Goal: Transaction & Acquisition: Purchase product/service

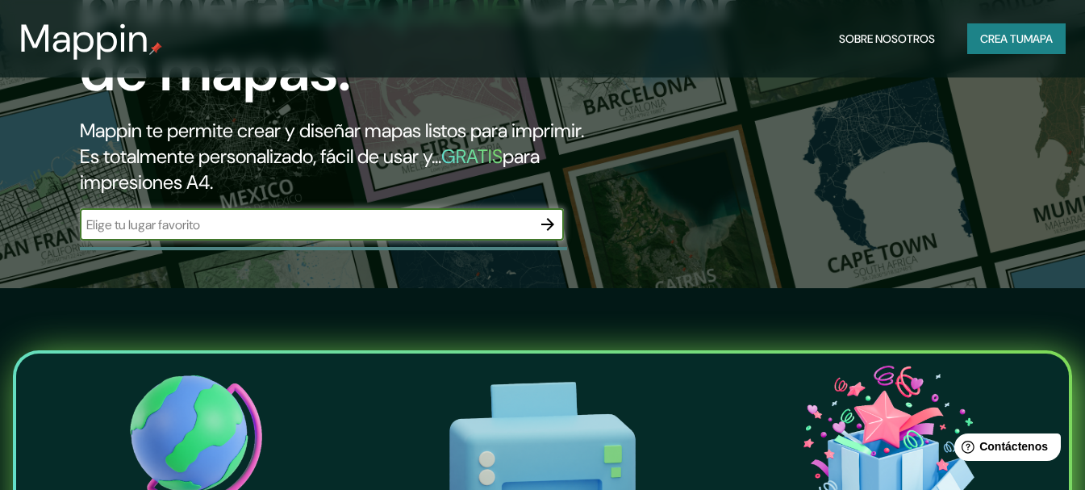
scroll to position [242, 0]
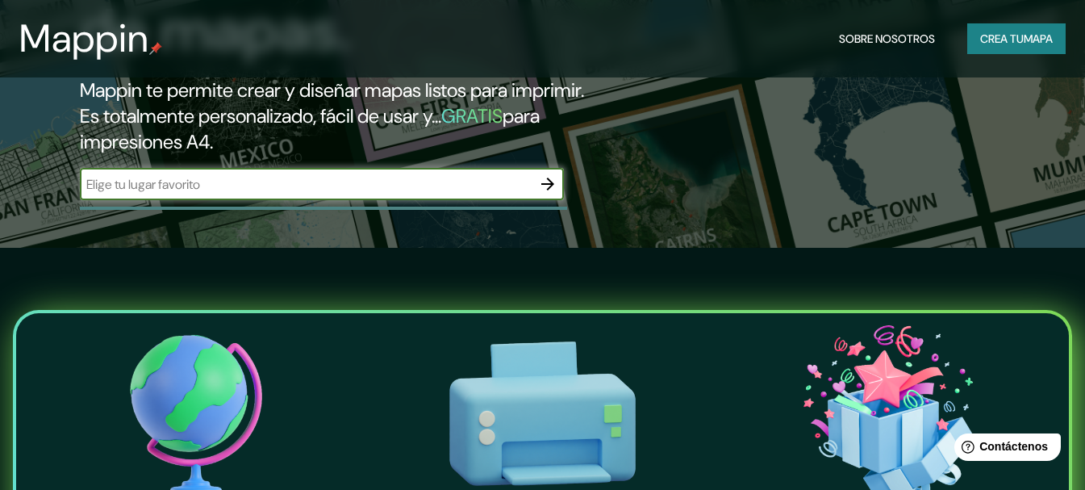
click at [487, 194] on input "text" at bounding box center [306, 184] width 452 height 19
type input "[GEOGRAPHIC_DATA]"
click at [549, 194] on icon "button" at bounding box center [547, 183] width 19 height 19
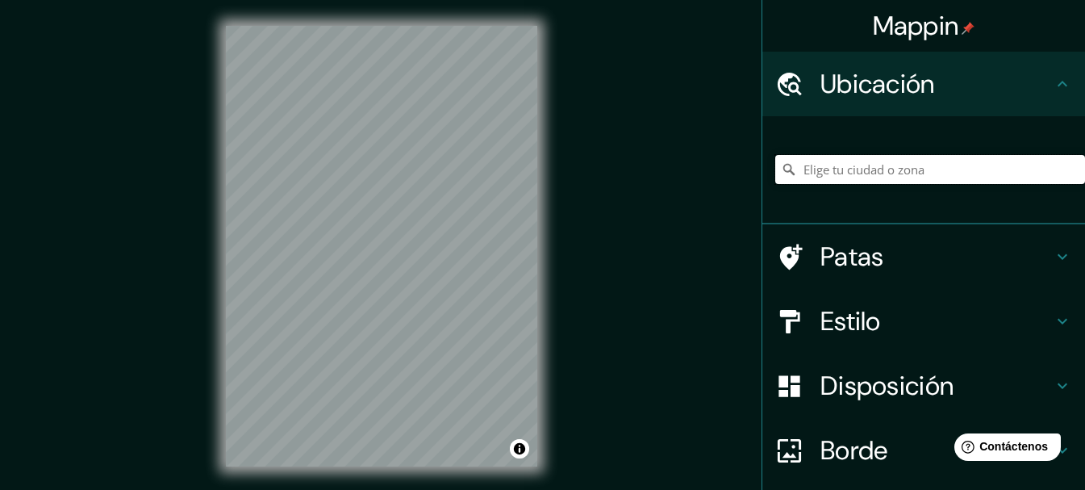
click at [873, 169] on input "Elige tu ciudad o zona" at bounding box center [930, 169] width 310 height 29
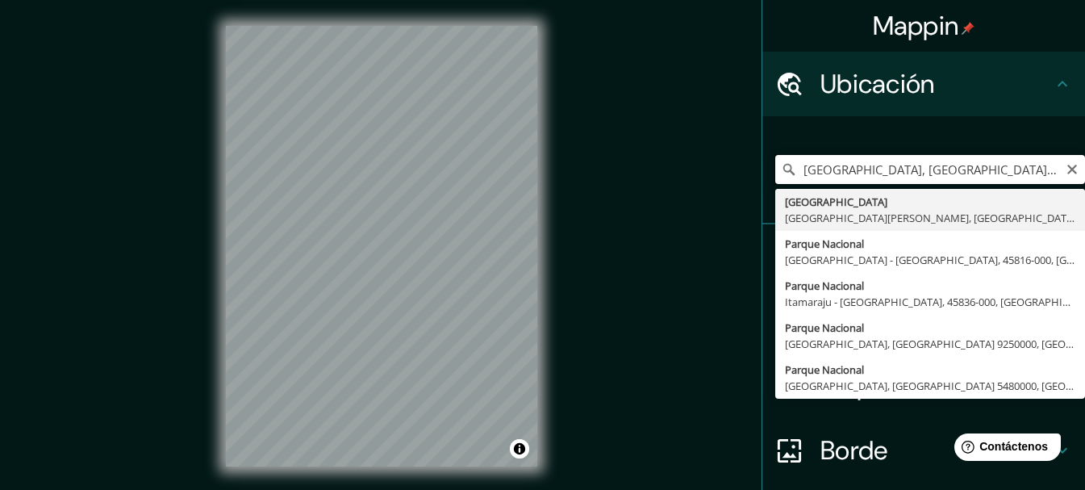
click at [903, 169] on input "[GEOGRAPHIC_DATA], [GEOGRAPHIC_DATA] 9250000, [GEOGRAPHIC_DATA]" at bounding box center [930, 169] width 310 height 29
click at [1045, 169] on input "[GEOGRAPHIC_DATA], [GEOGRAPHIC_DATA] 9250000, [GEOGRAPHIC_DATA]" at bounding box center [930, 169] width 310 height 29
click at [1047, 169] on input "[GEOGRAPHIC_DATA], [GEOGRAPHIC_DATA] 9250000, [GEOGRAPHIC_DATA]" at bounding box center [930, 169] width 310 height 29
type input "[GEOGRAPHIC_DATA], [GEOGRAPHIC_DATA] 9250000, [GEOGRAPHIC_DATA]"
click at [1066, 169] on icon "Claro" at bounding box center [1072, 169] width 13 height 13
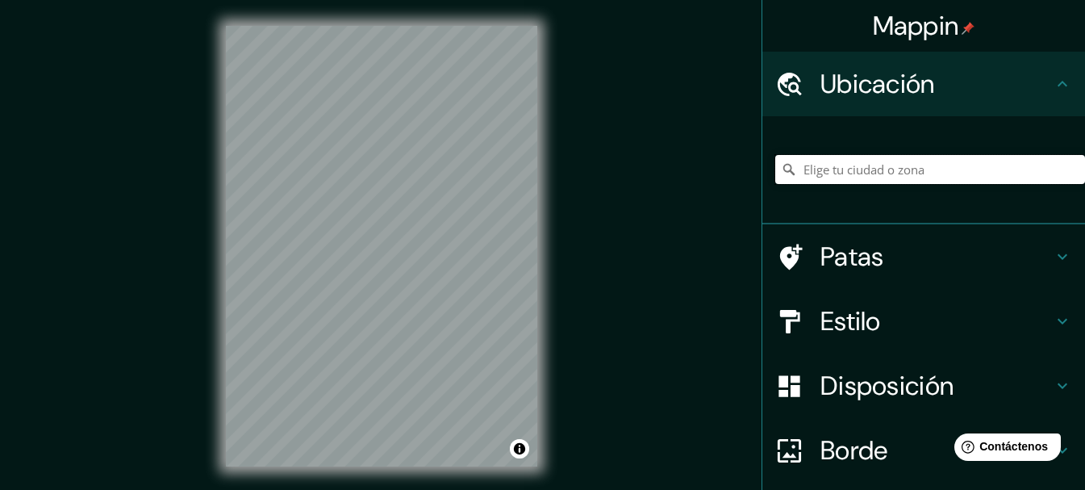
click at [1039, 174] on input "Elige tu ciudad o zona" at bounding box center [930, 169] width 310 height 29
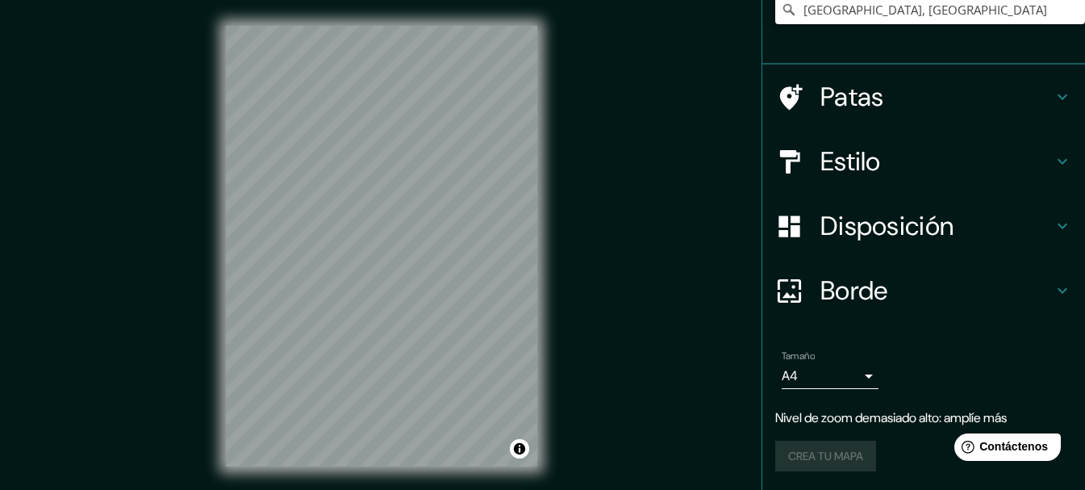
scroll to position [161, 0]
type input "[GEOGRAPHIC_DATA], [GEOGRAPHIC_DATA]"
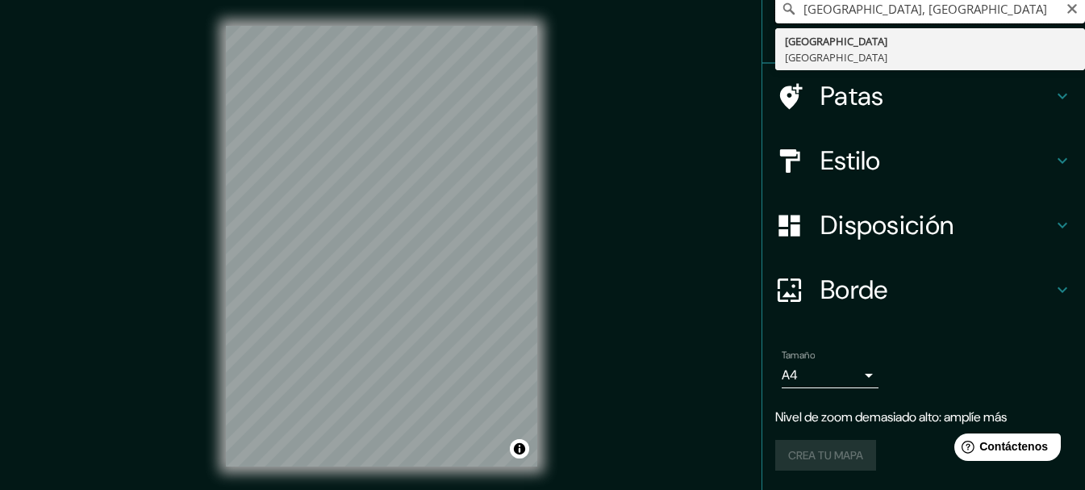
click at [986, 18] on input "[GEOGRAPHIC_DATA], [GEOGRAPHIC_DATA]" at bounding box center [930, 8] width 310 height 29
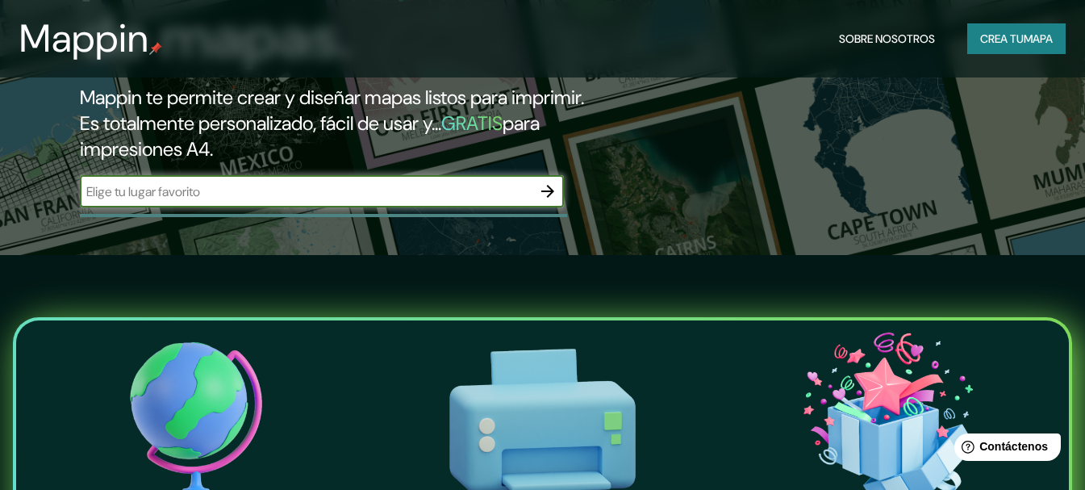
scroll to position [242, 0]
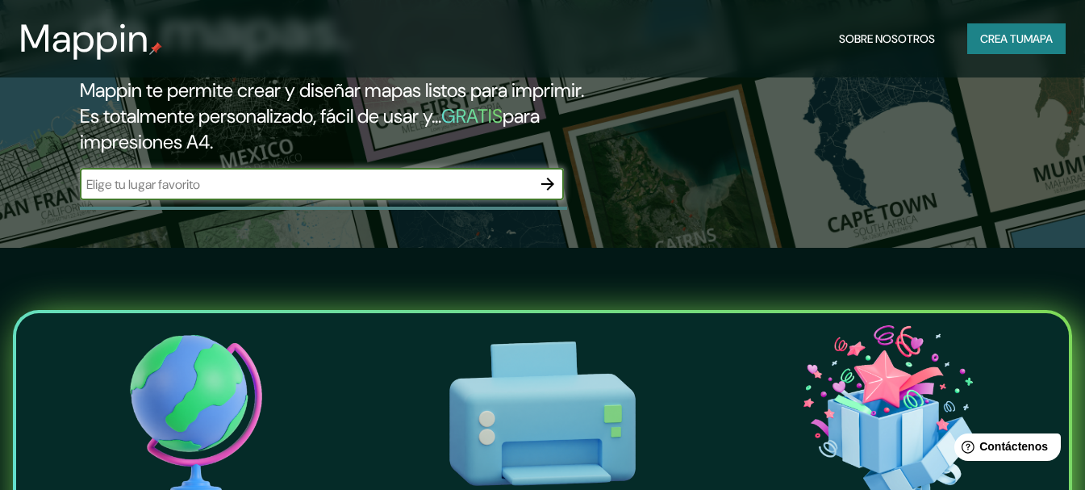
click at [518, 194] on input "text" at bounding box center [306, 184] width 452 height 19
type input "provincia [GEOGRAPHIC_DATA]"
click at [550, 190] on icon "button" at bounding box center [547, 184] width 13 height 13
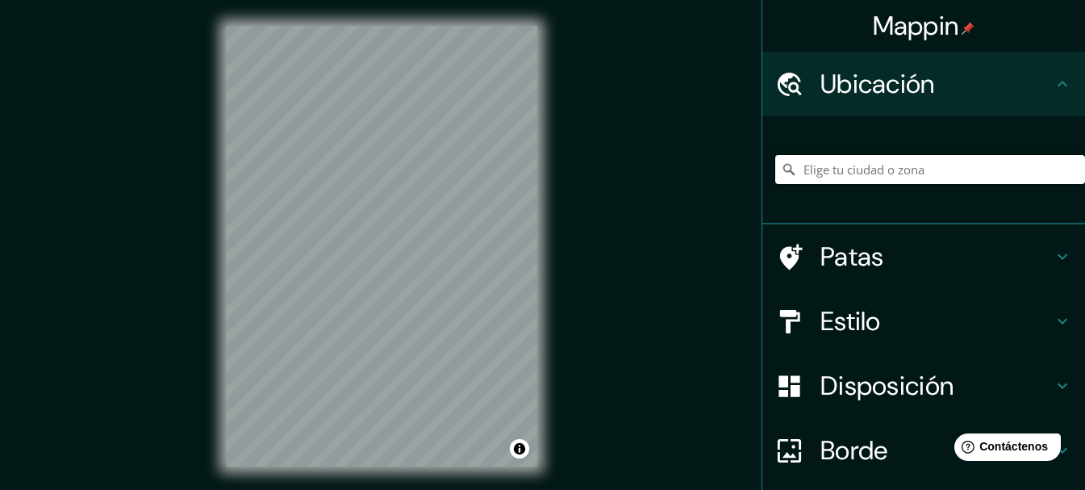
click at [833, 170] on input "Elige tu ciudad o zona" at bounding box center [930, 169] width 310 height 29
type input "[GEOGRAPHIC_DATA][PERSON_NAME] [PERSON_NAME], [GEOGRAPHIC_DATA], [GEOGRAPHIC_DA…"
click at [1066, 167] on icon "Claro" at bounding box center [1072, 169] width 13 height 13
click at [1036, 173] on input "Elige tu ciudad o zona" at bounding box center [930, 169] width 310 height 29
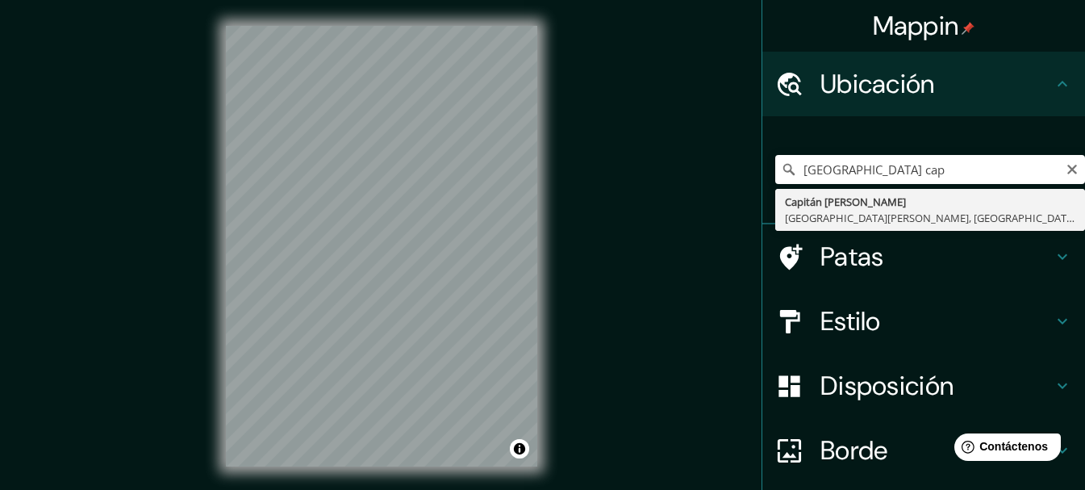
type input "Capitan [PERSON_NAME], [GEOGRAPHIC_DATA][PERSON_NAME], [GEOGRAPHIC_DATA], [GEOG…"
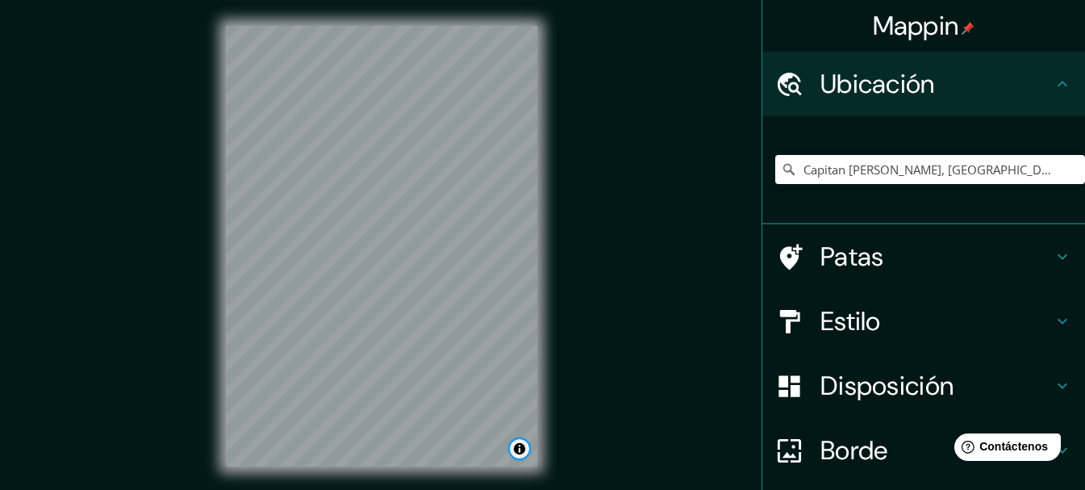
click at [518, 449] on button "Activar o desactivar atribución" at bounding box center [519, 448] width 19 height 19
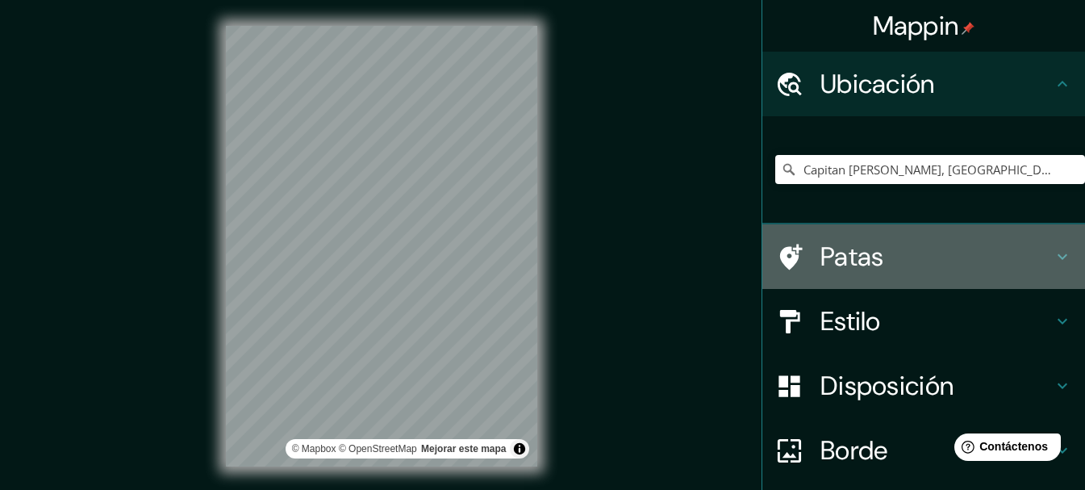
click at [855, 261] on font "Patas" at bounding box center [853, 257] width 64 height 34
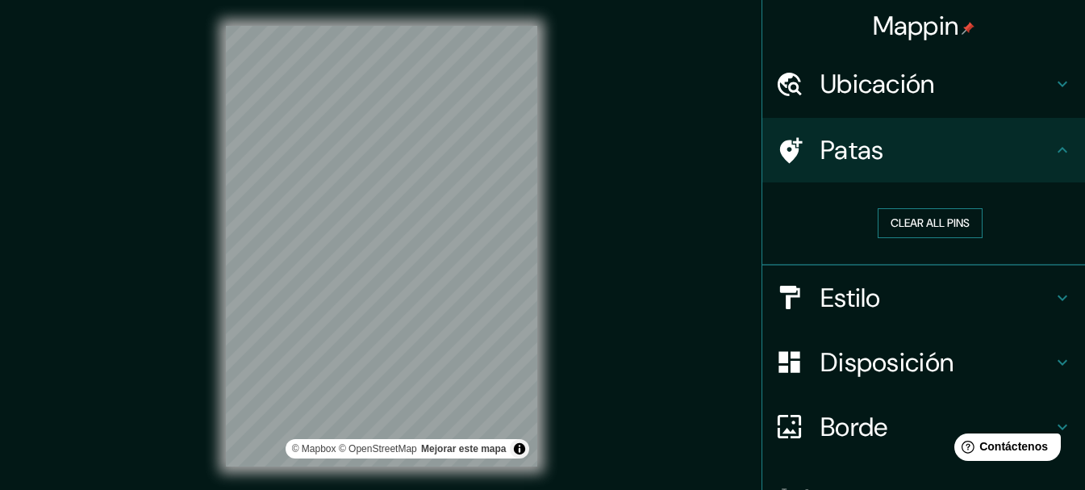
click at [906, 222] on button "Clear all pins" at bounding box center [930, 223] width 105 height 30
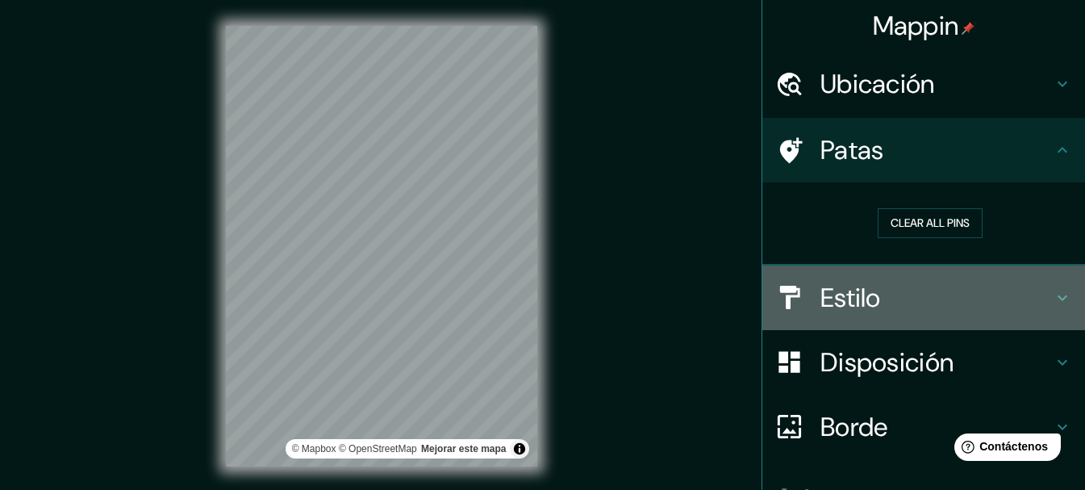
click at [918, 310] on h4 "Estilo" at bounding box center [937, 298] width 232 height 32
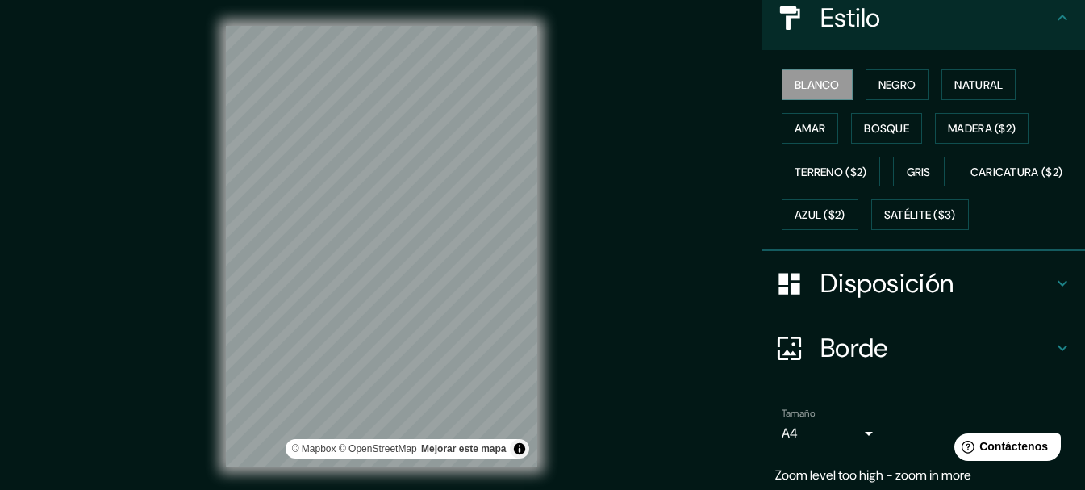
scroll to position [242, 0]
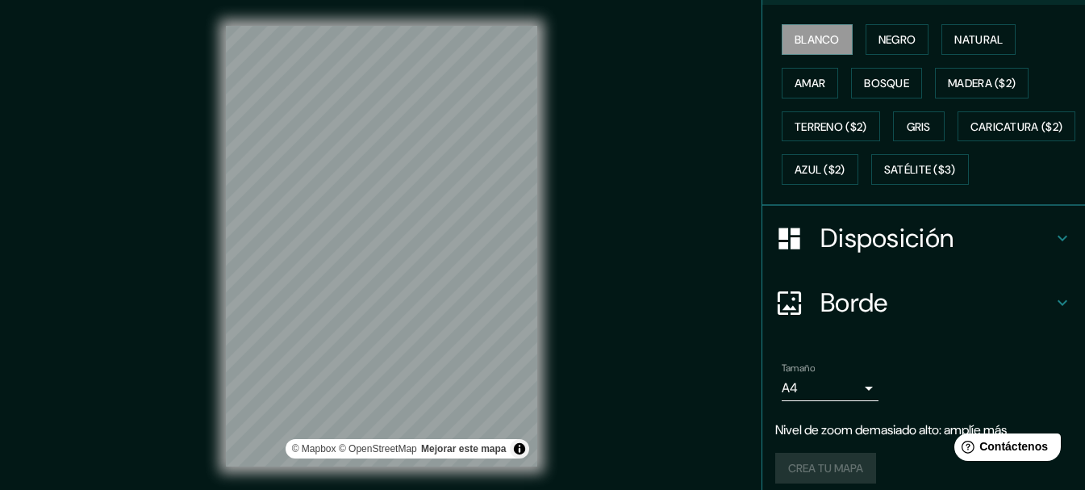
click at [945, 254] on h4 "Disposición" at bounding box center [937, 238] width 232 height 32
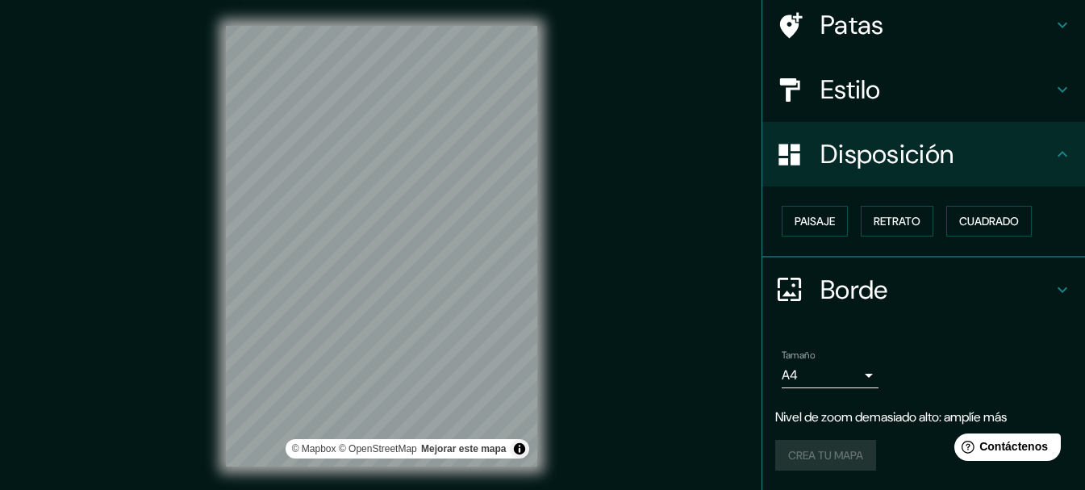
scroll to position [124, 0]
click at [892, 224] on font "Retrato" at bounding box center [897, 222] width 47 height 15
click at [983, 223] on font "Cuadrado" at bounding box center [989, 222] width 60 height 15
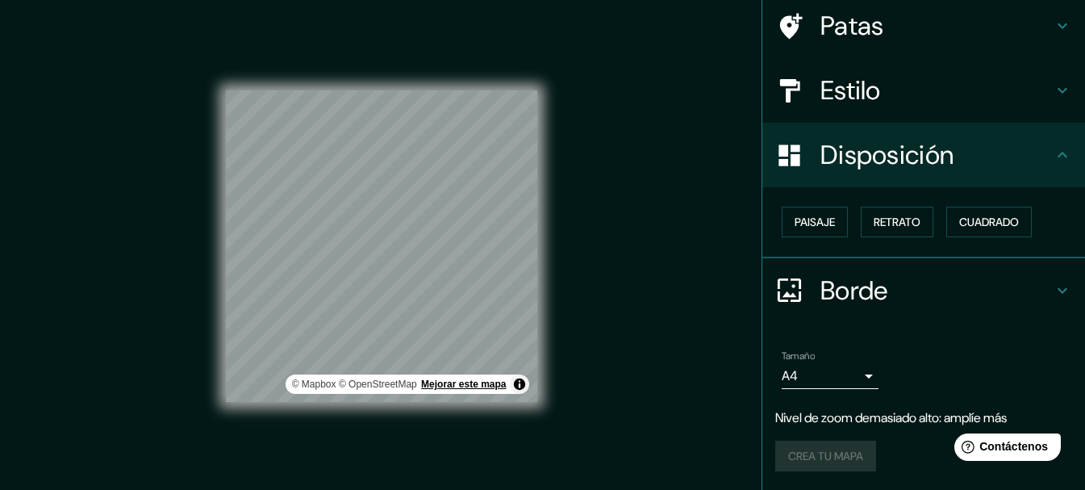
click at [425, 390] on div "© Mapbox © OpenStreetMap Mejorar este mapa" at bounding box center [381, 245] width 311 height 311
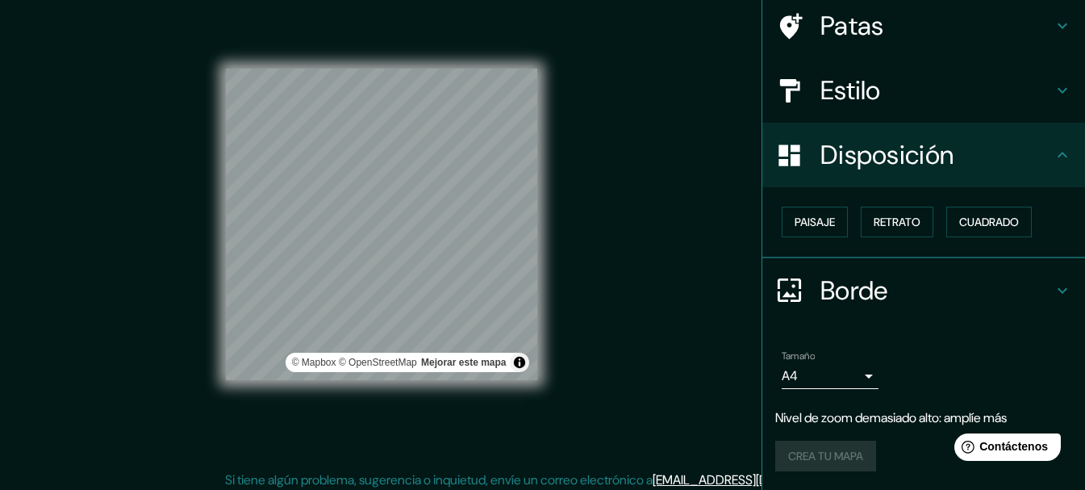
scroll to position [28, 0]
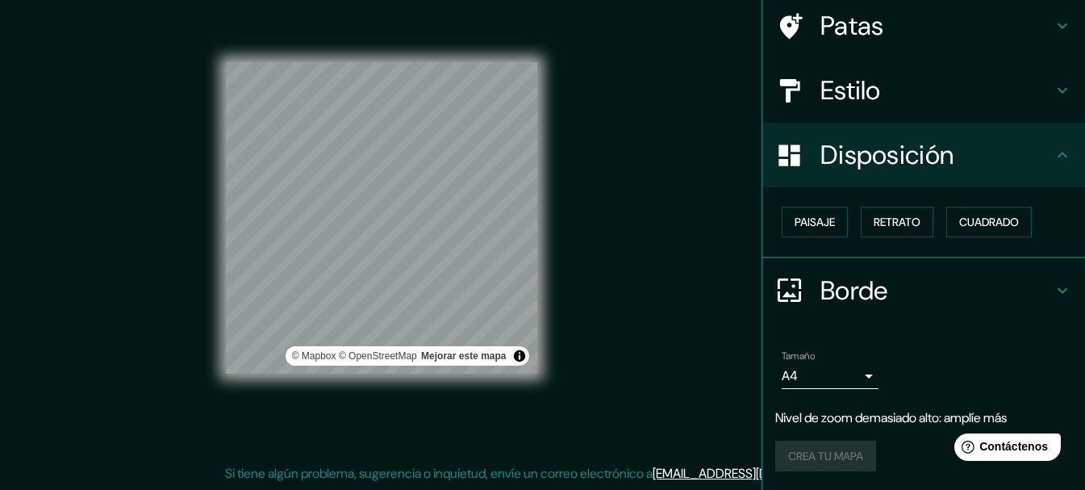
click at [853, 295] on font "Borde" at bounding box center [855, 291] width 68 height 34
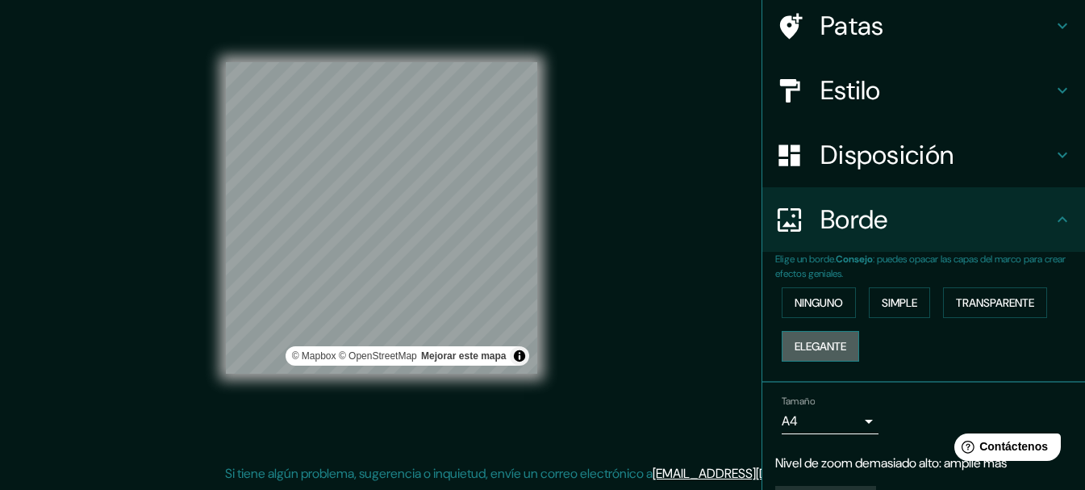
click at [827, 348] on font "Elegante" at bounding box center [821, 346] width 52 height 15
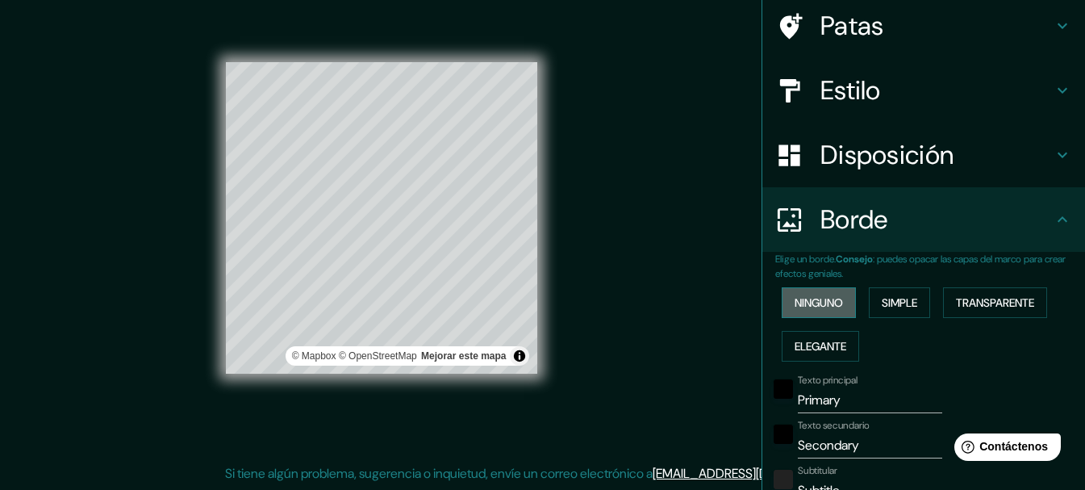
click at [803, 311] on font "Ninguno" at bounding box center [819, 302] width 48 height 21
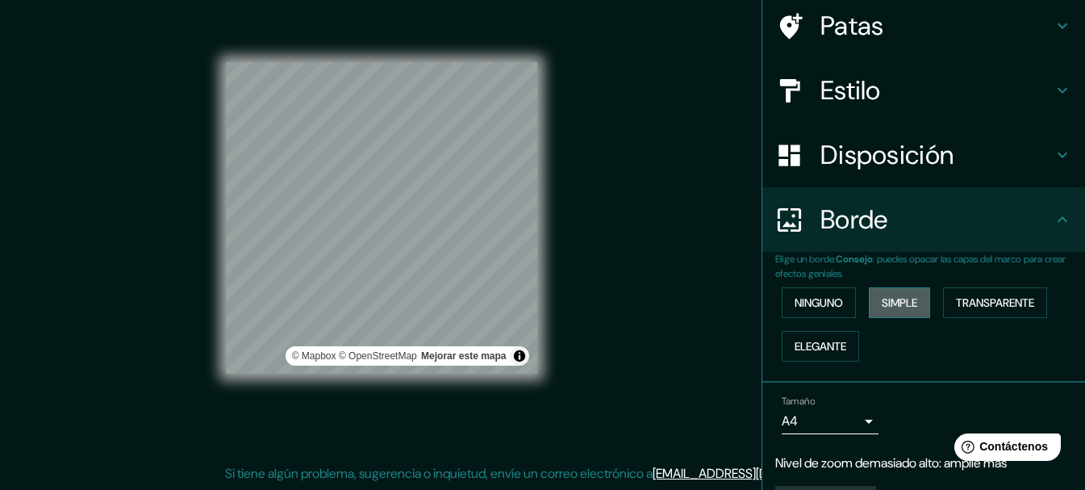
click at [886, 294] on font "Simple" at bounding box center [900, 302] width 36 height 21
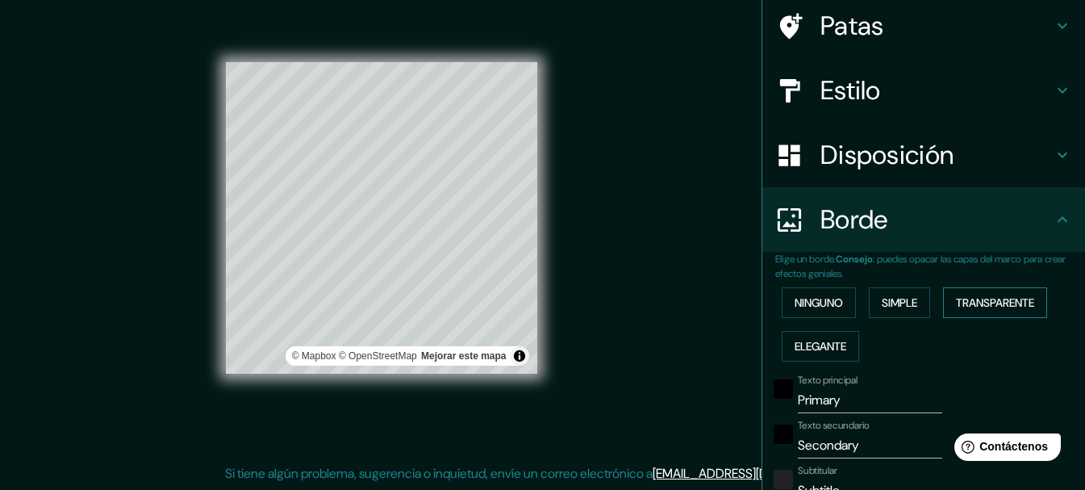
click at [975, 297] on font "Transparente" at bounding box center [995, 302] width 78 height 15
click at [837, 347] on font "Elegante" at bounding box center [821, 346] width 52 height 15
click at [816, 301] on font "Ninguno" at bounding box center [819, 302] width 48 height 15
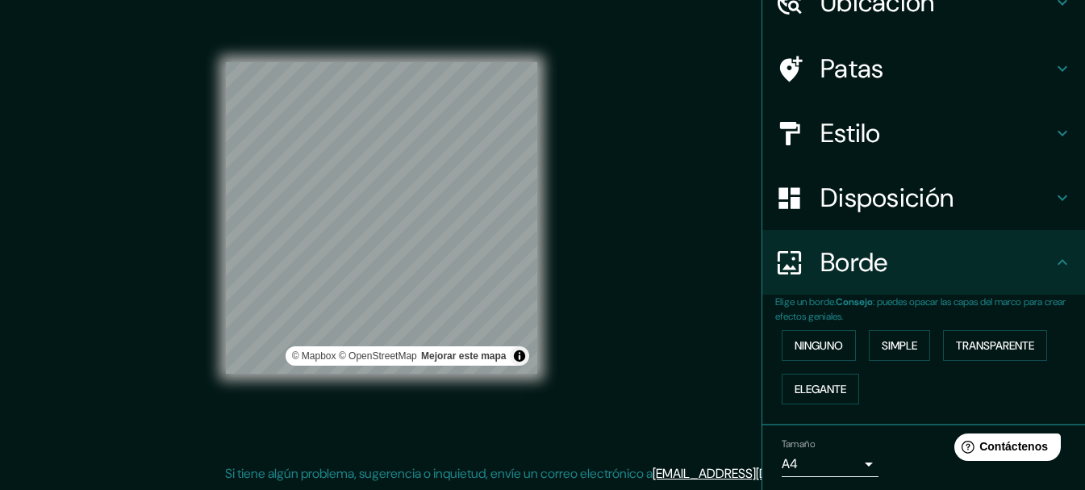
scroll to position [44, 0]
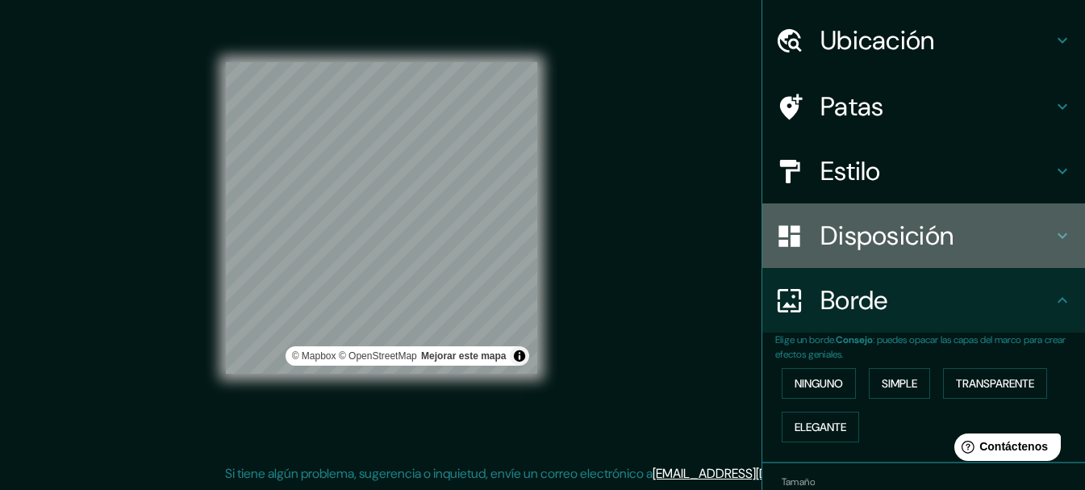
click at [1034, 243] on h4 "Disposición" at bounding box center [937, 235] width 232 height 32
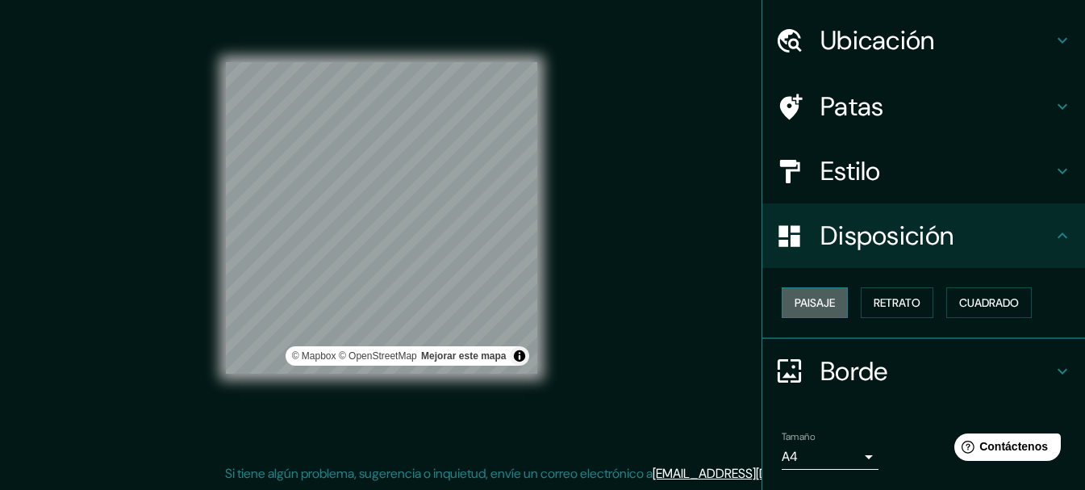
click at [795, 304] on font "Paisaje" at bounding box center [815, 302] width 40 height 15
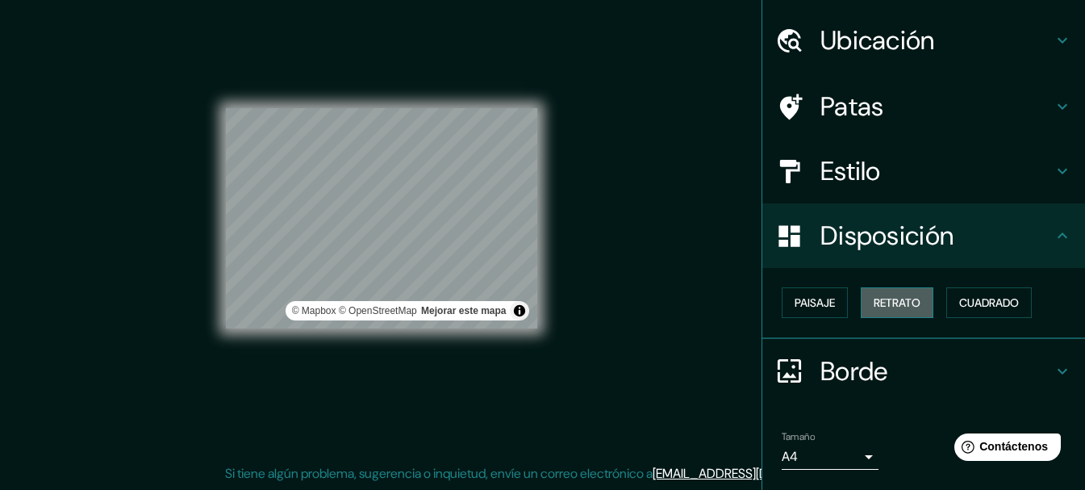
click at [876, 307] on font "Retrato" at bounding box center [897, 302] width 47 height 15
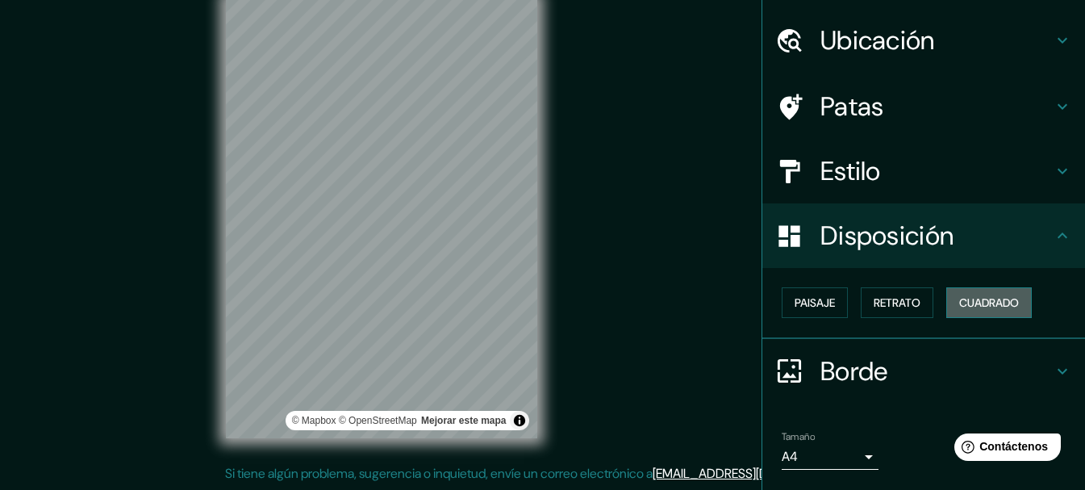
click at [976, 311] on font "Cuadrado" at bounding box center [989, 302] width 60 height 21
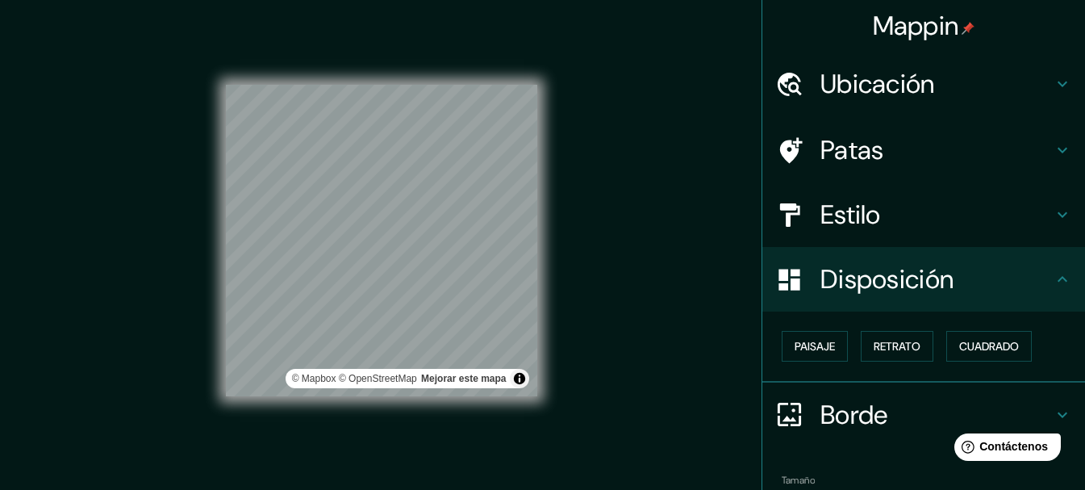
scroll to position [0, 0]
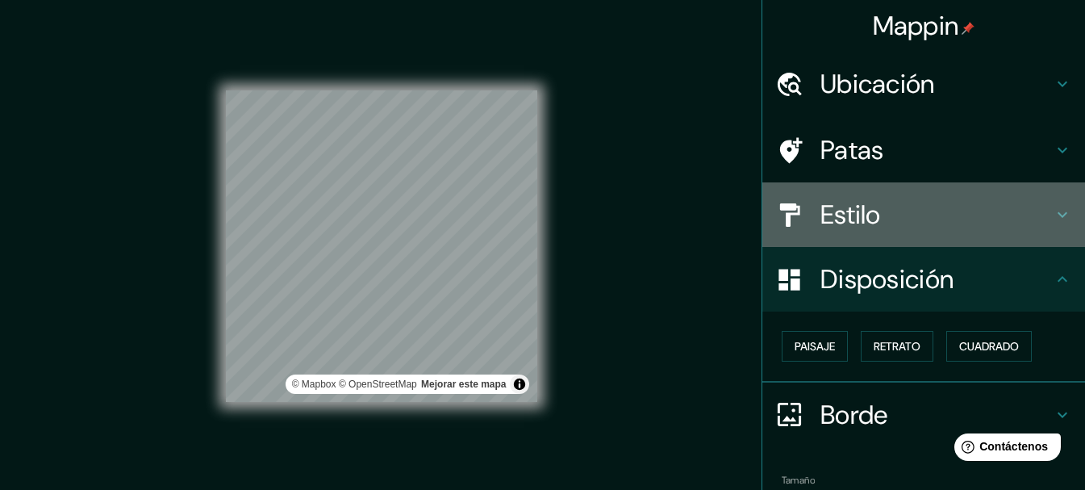
click at [953, 227] on h4 "Estilo" at bounding box center [937, 215] width 232 height 32
